Goal: Task Accomplishment & Management: Use online tool/utility

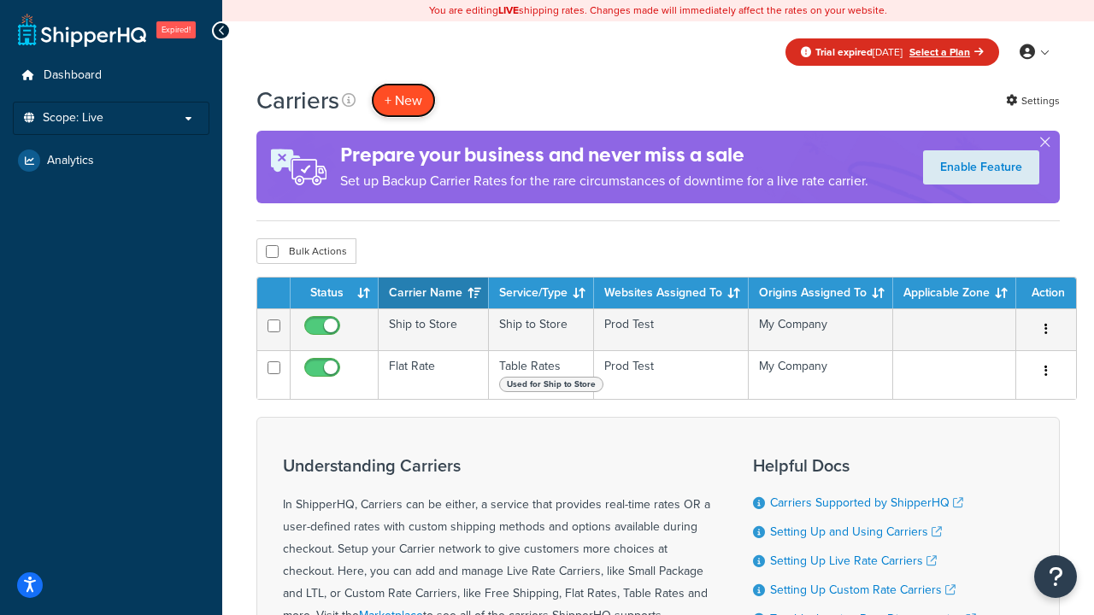
click at [403, 100] on button "+ New" at bounding box center [403, 100] width 65 height 35
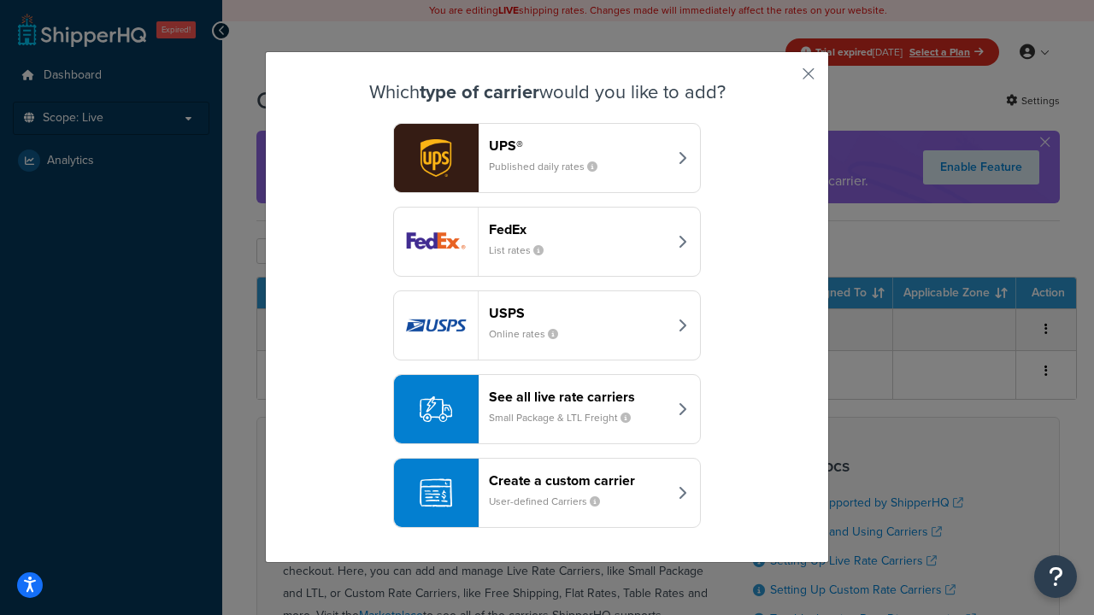
click at [547, 493] on div "Create a custom carrier User-defined Carriers" at bounding box center [578, 492] width 179 height 41
